Goal: Task Accomplishment & Management: Manage account settings

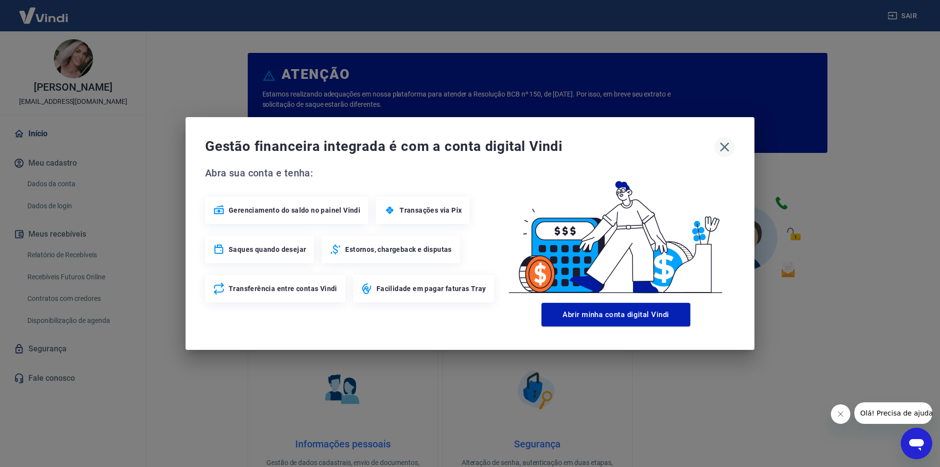
click at [727, 147] on icon "button" at bounding box center [725, 147] width 16 height 16
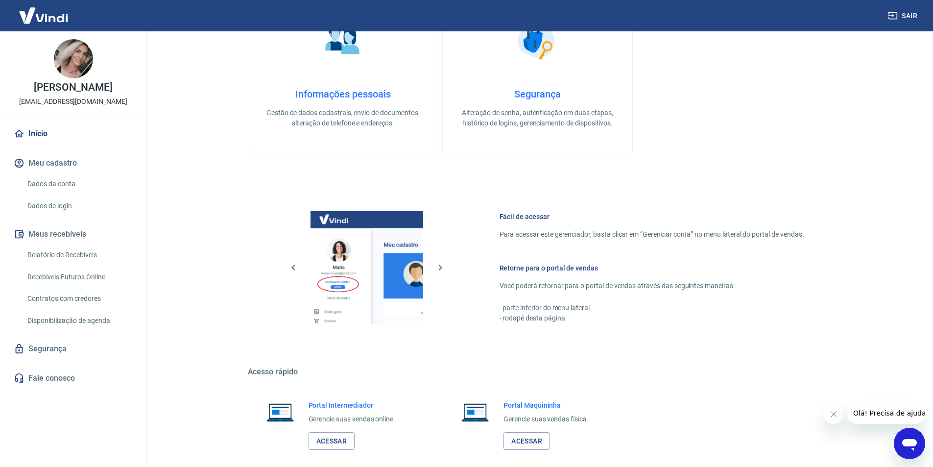
scroll to position [398, 0]
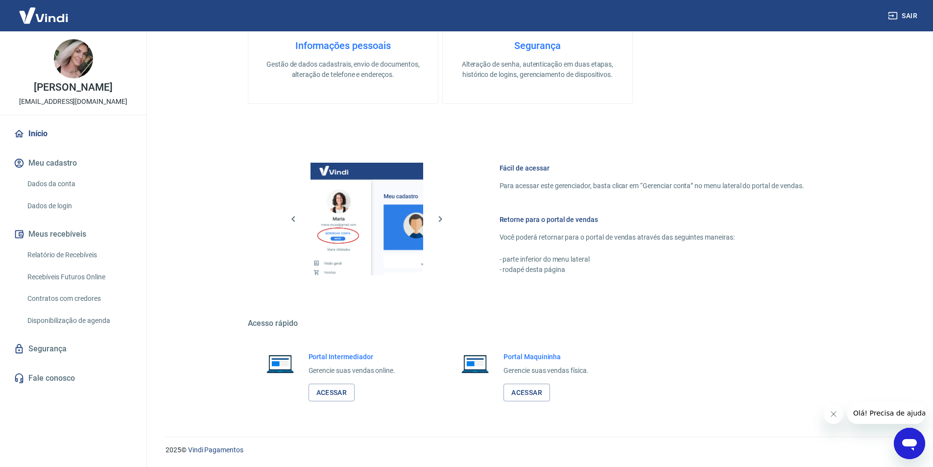
click at [80, 162] on button "Meu cadastro" at bounding box center [73, 163] width 123 height 22
click at [54, 130] on link "Início" at bounding box center [73, 134] width 123 height 22
click at [84, 250] on link "Relatório de Recebíveis" at bounding box center [79, 255] width 111 height 20
